Goal: Navigation & Orientation: Understand site structure

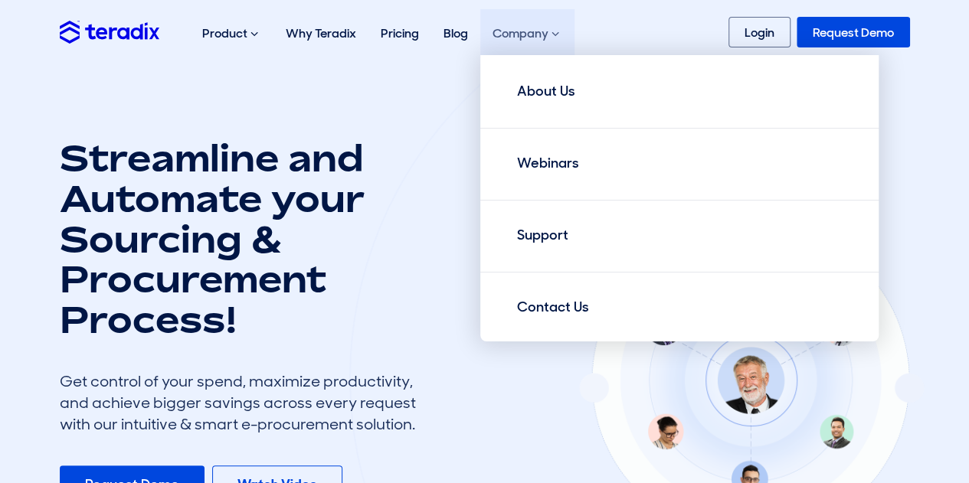
click at [523, 27] on div "Company About Us Webinars Support Contact Us" at bounding box center [527, 33] width 94 height 49
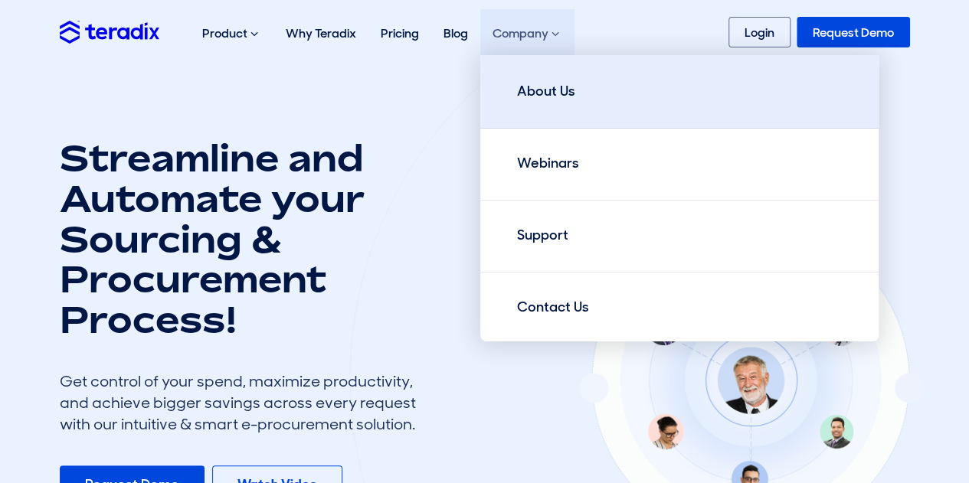
click at [548, 91] on div "About Us" at bounding box center [546, 91] width 58 height 21
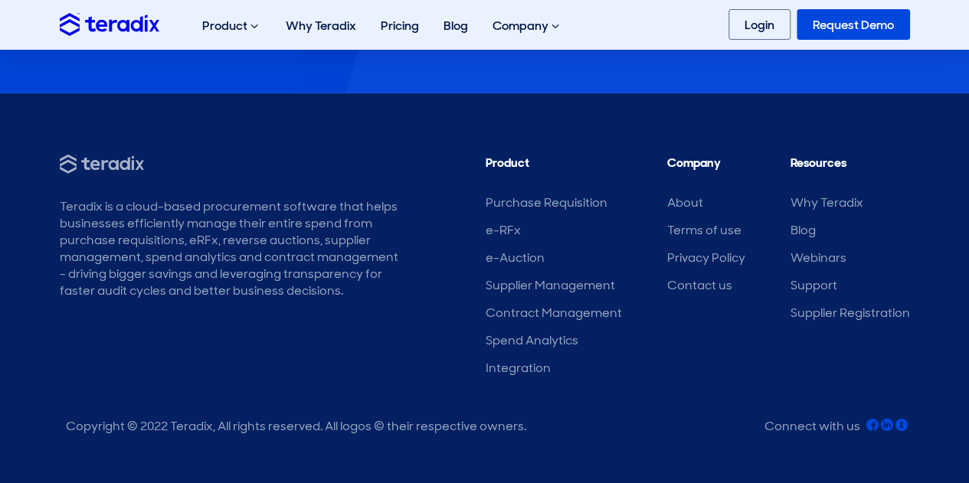
scroll to position [2109, 0]
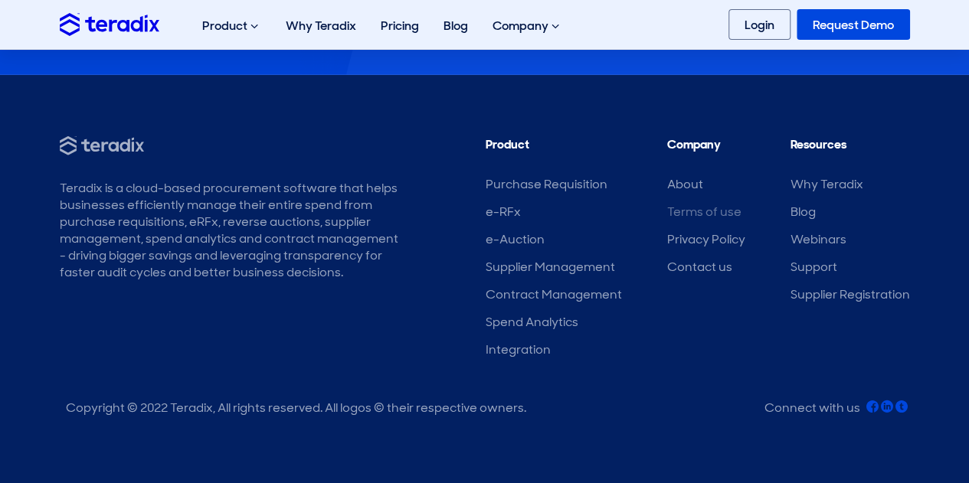
click at [706, 212] on link "Terms of use" at bounding box center [704, 212] width 74 height 16
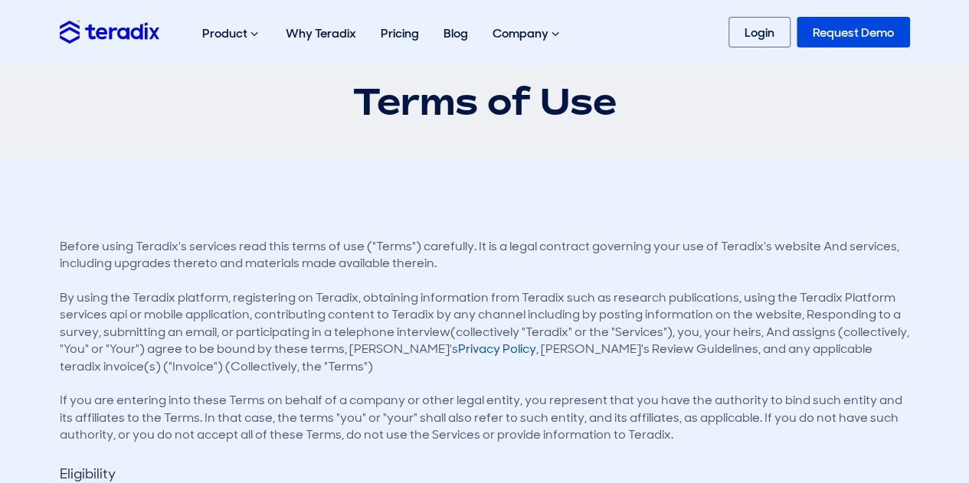
scroll to position [77, 0]
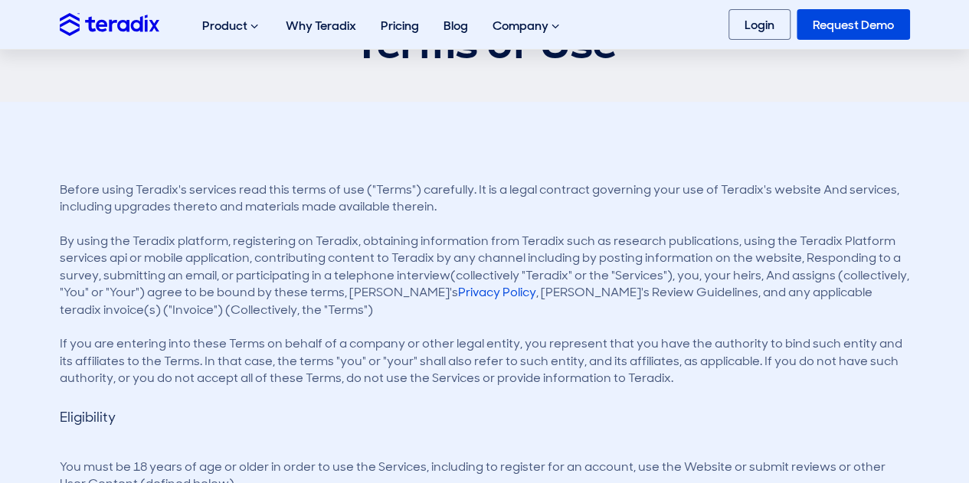
click at [334, 252] on p "By using the Teradix platform, registering on Teradix, obtaining information fr…" at bounding box center [485, 276] width 850 height 86
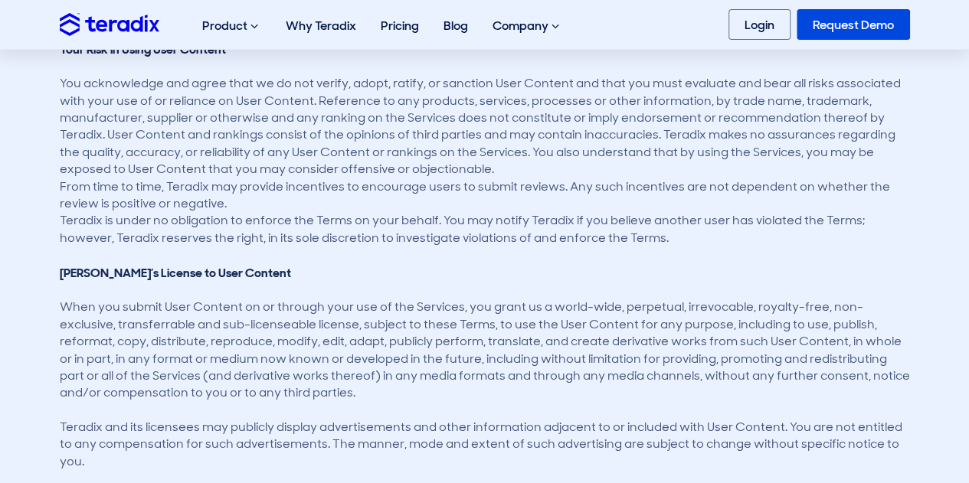
scroll to position [919, 0]
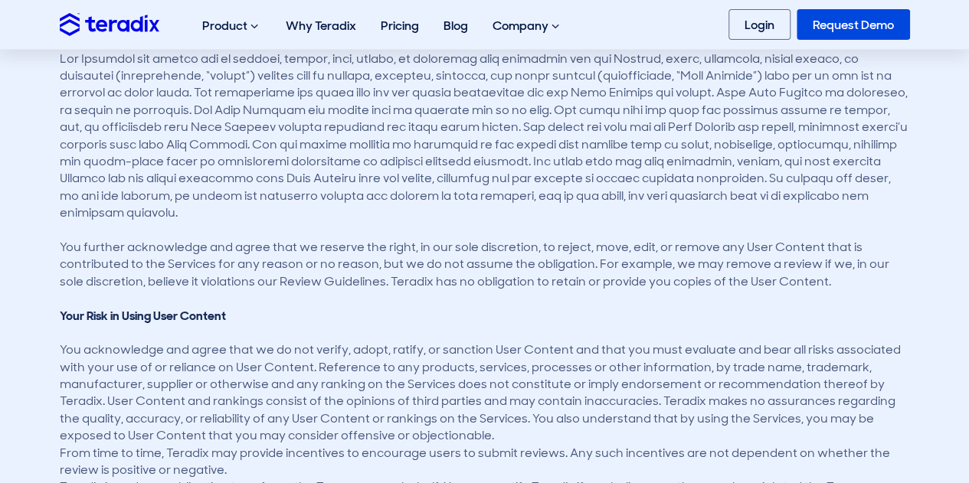
click at [118, 21] on img at bounding box center [110, 24] width 100 height 22
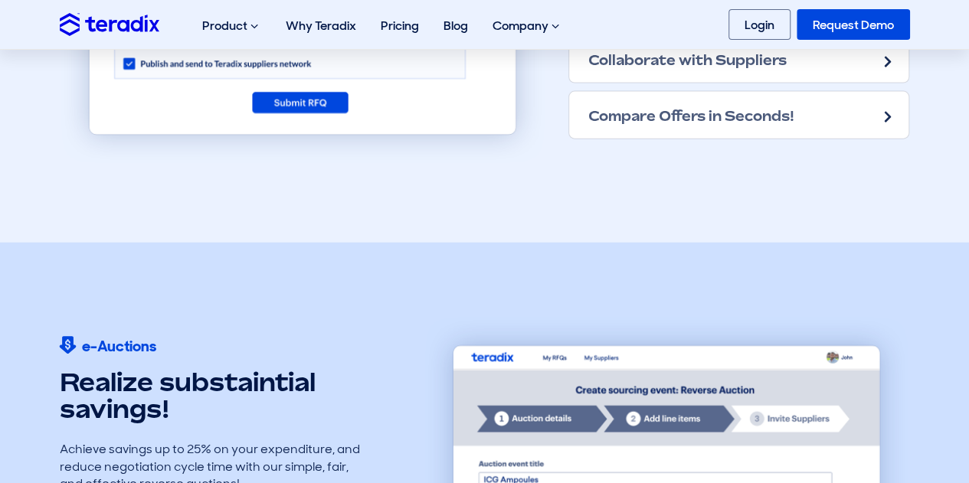
scroll to position [1838, 0]
